Goal: Transaction & Acquisition: Book appointment/travel/reservation

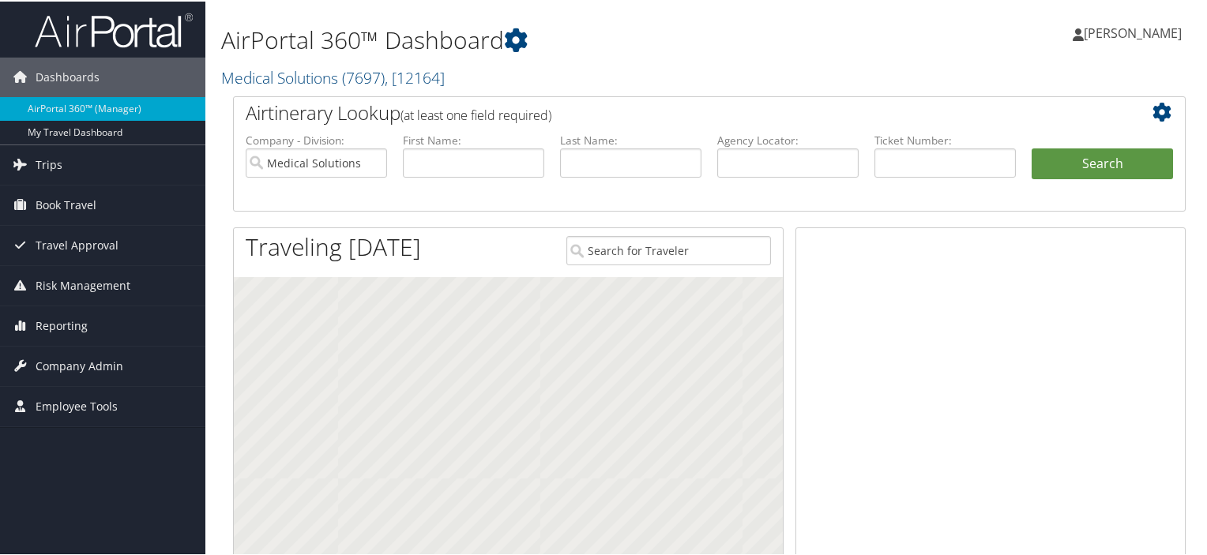
click at [85, 206] on span "Book Travel" at bounding box center [66, 203] width 61 height 39
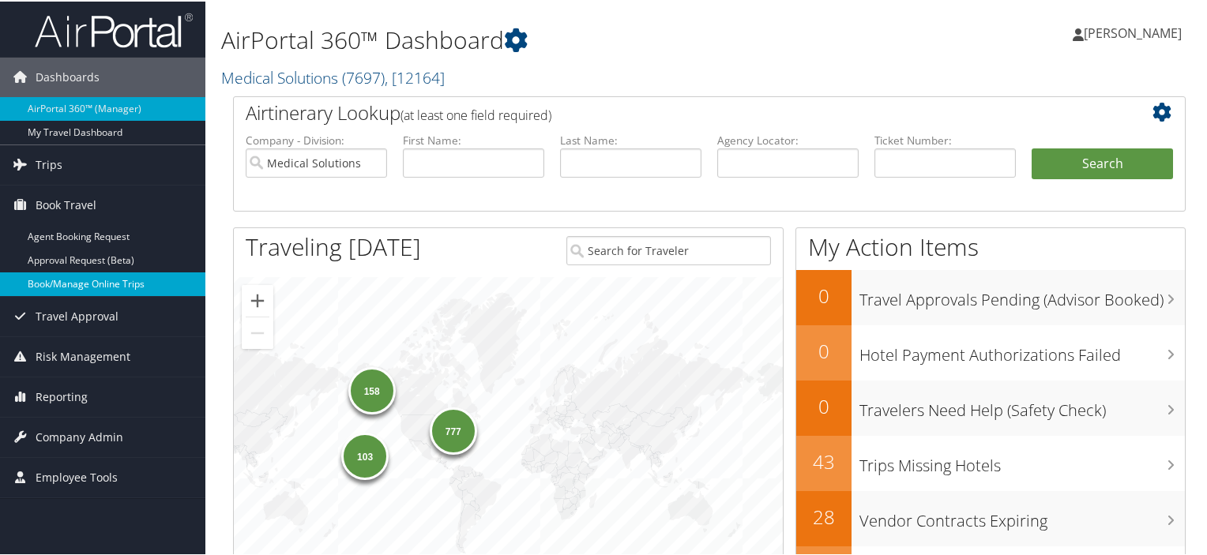
click at [82, 287] on link "Book/Manage Online Trips" at bounding box center [102, 283] width 205 height 24
